Goal: Check status: Check status

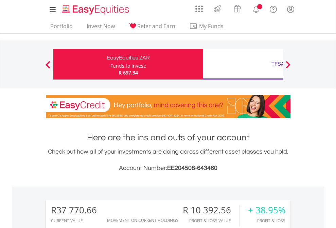
scroll to position [65, 107]
click at [111, 64] on div "Funds to invest:" at bounding box center [129, 66] width 36 height 7
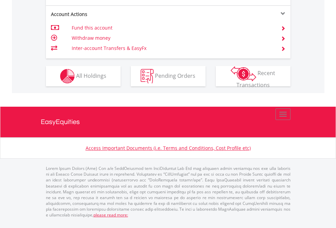
scroll to position [634, 0]
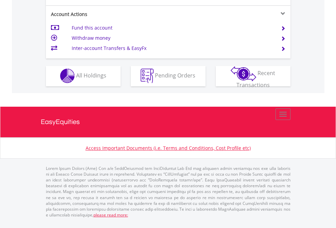
scroll to position [636, 0]
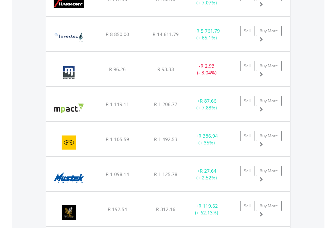
scroll to position [65, 107]
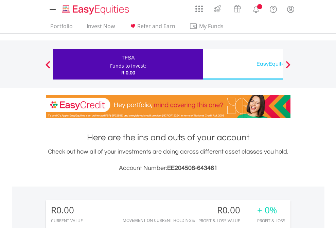
scroll to position [506, 0]
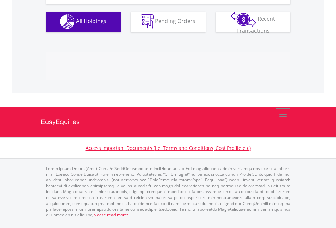
scroll to position [674, 0]
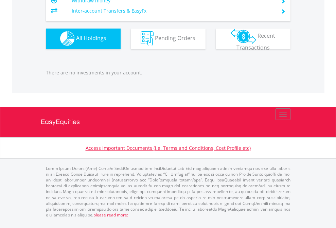
scroll to position [65, 107]
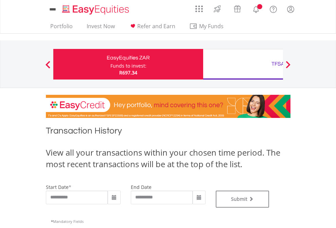
type input "**********"
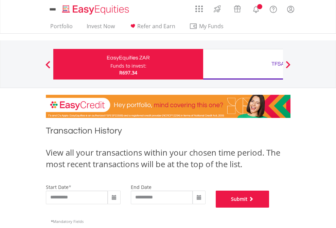
click at [270, 208] on button "Submit" at bounding box center [243, 199] width 54 height 17
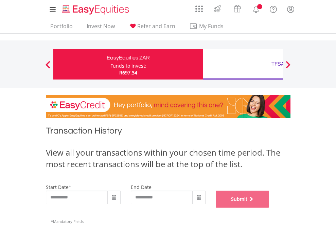
scroll to position [276, 0]
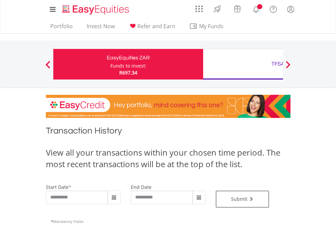
click at [243, 64] on div "TFSA" at bounding box center [279, 64] width 142 height 10
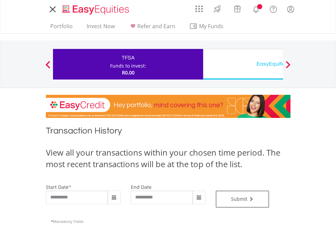
type input "**********"
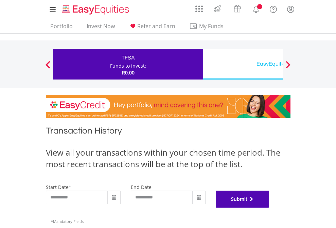
click at [270, 208] on button "Submit" at bounding box center [243, 199] width 54 height 17
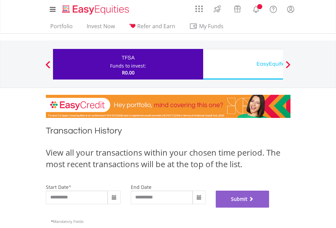
scroll to position [276, 0]
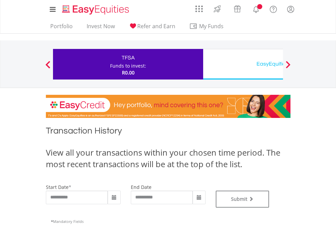
click at [243, 64] on div "EasyEquities USD" at bounding box center [279, 64] width 142 height 10
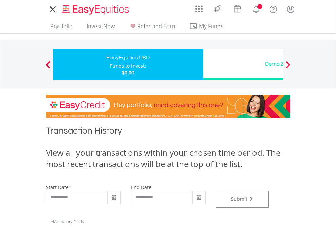
type input "**********"
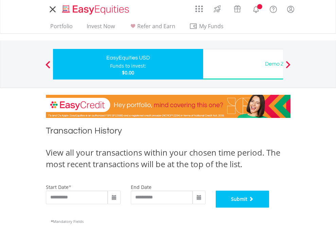
click at [270, 208] on button "Submit" at bounding box center [243, 199] width 54 height 17
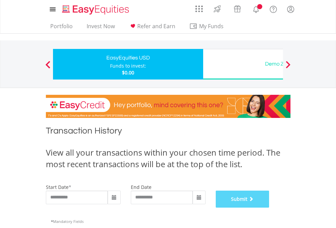
scroll to position [276, 0]
